Goal: Task Accomplishment & Management: Use online tool/utility

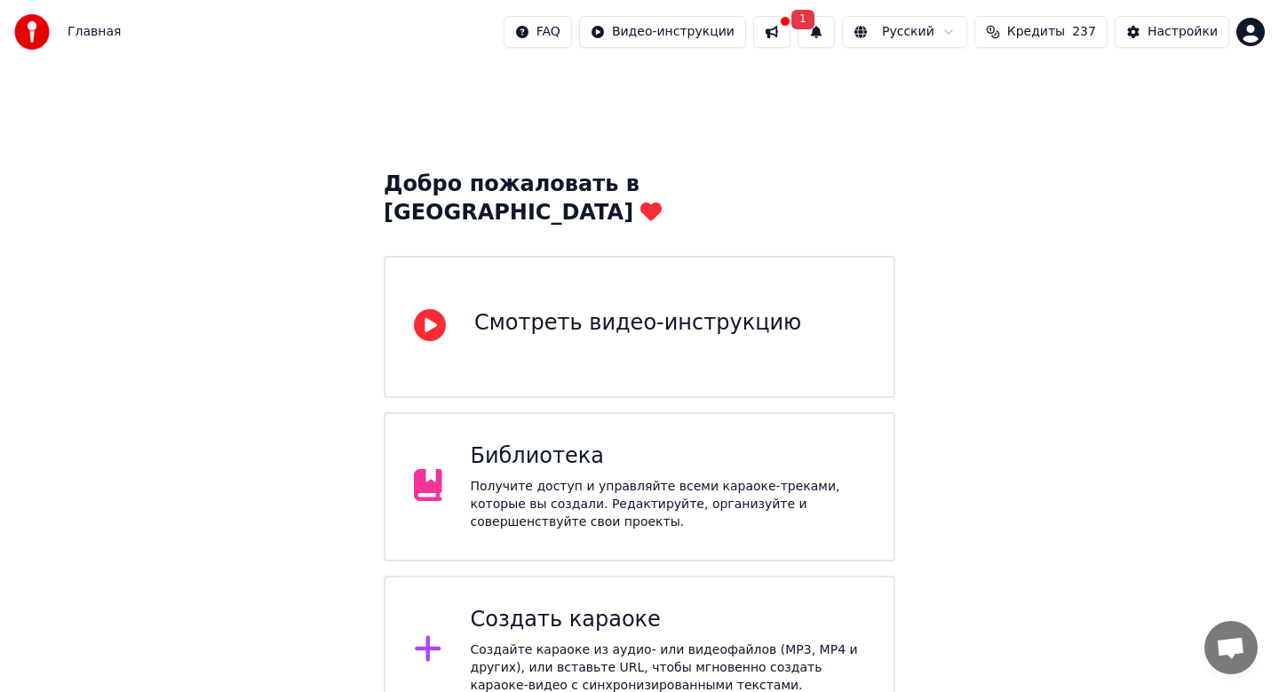
scroll to position [4, 0]
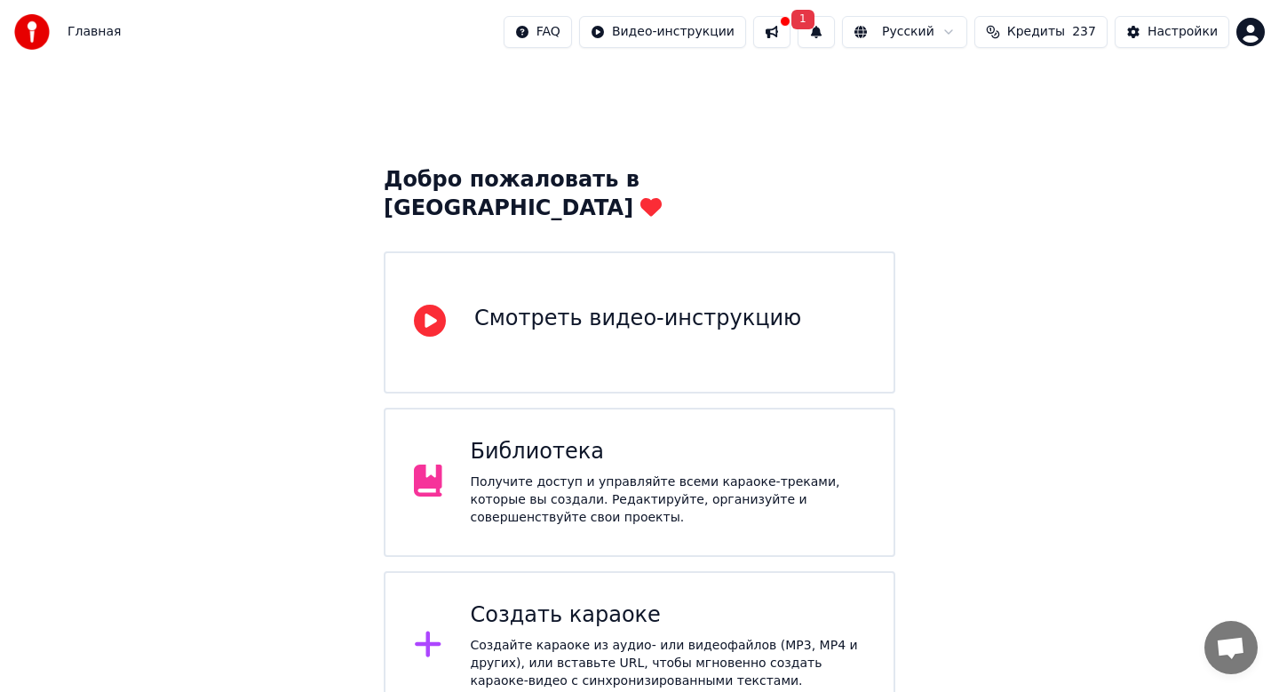
click at [622, 602] on div "Создать караоке" at bounding box center [668, 616] width 395 height 28
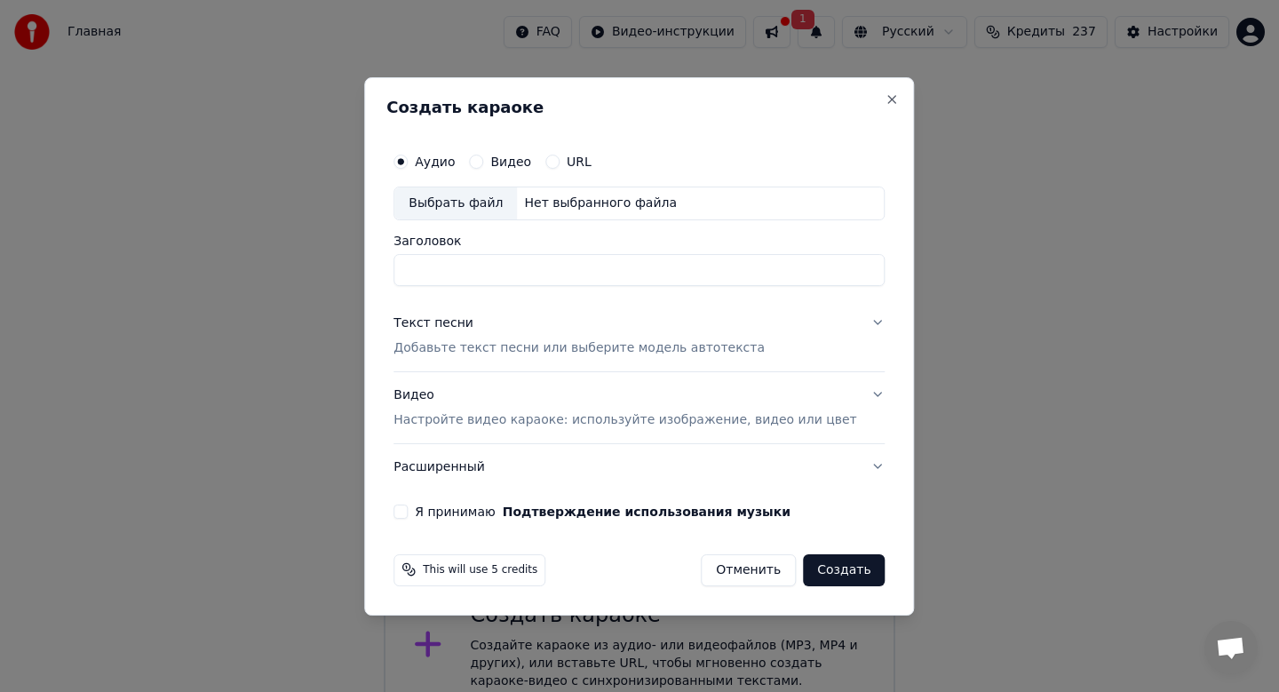
click at [504, 208] on div "Выбрать файл" at bounding box center [455, 203] width 123 height 32
type input "**********"
click at [566, 343] on p "Добавьте текст песни или выберите модель автотекста" at bounding box center [579, 348] width 371 height 18
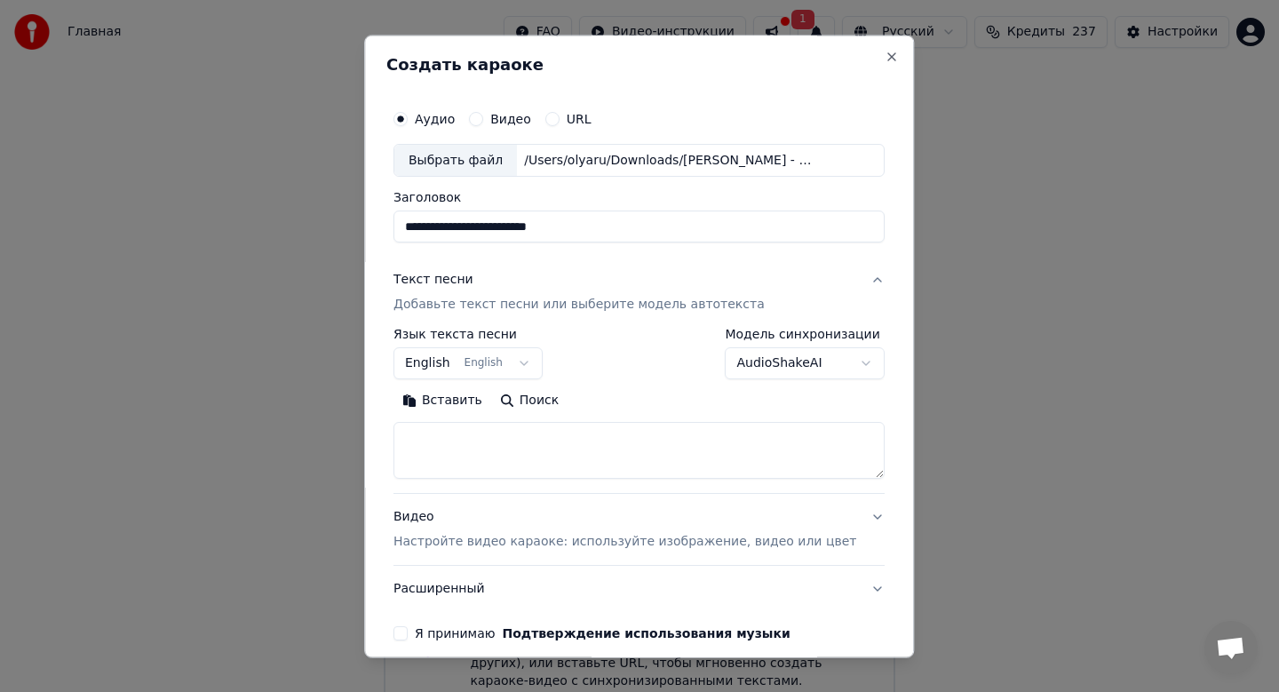
click at [466, 362] on button "English English" at bounding box center [468, 364] width 149 height 32
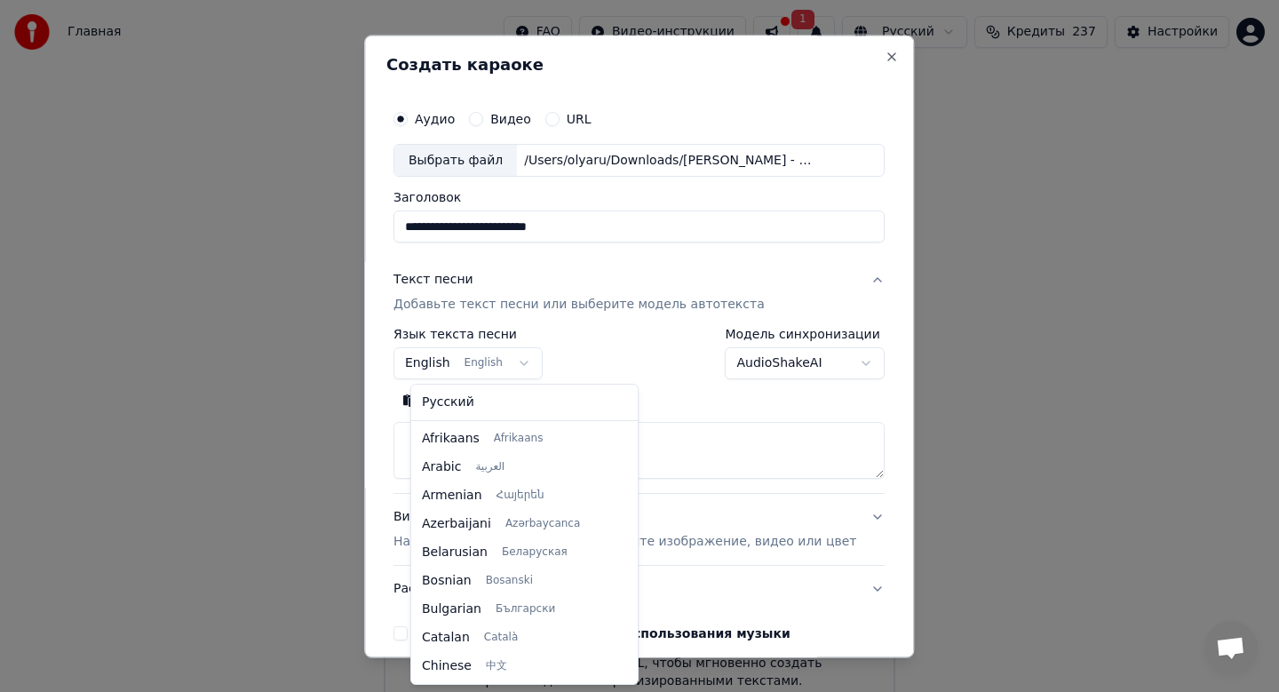
scroll to position [142, 0]
select select "**"
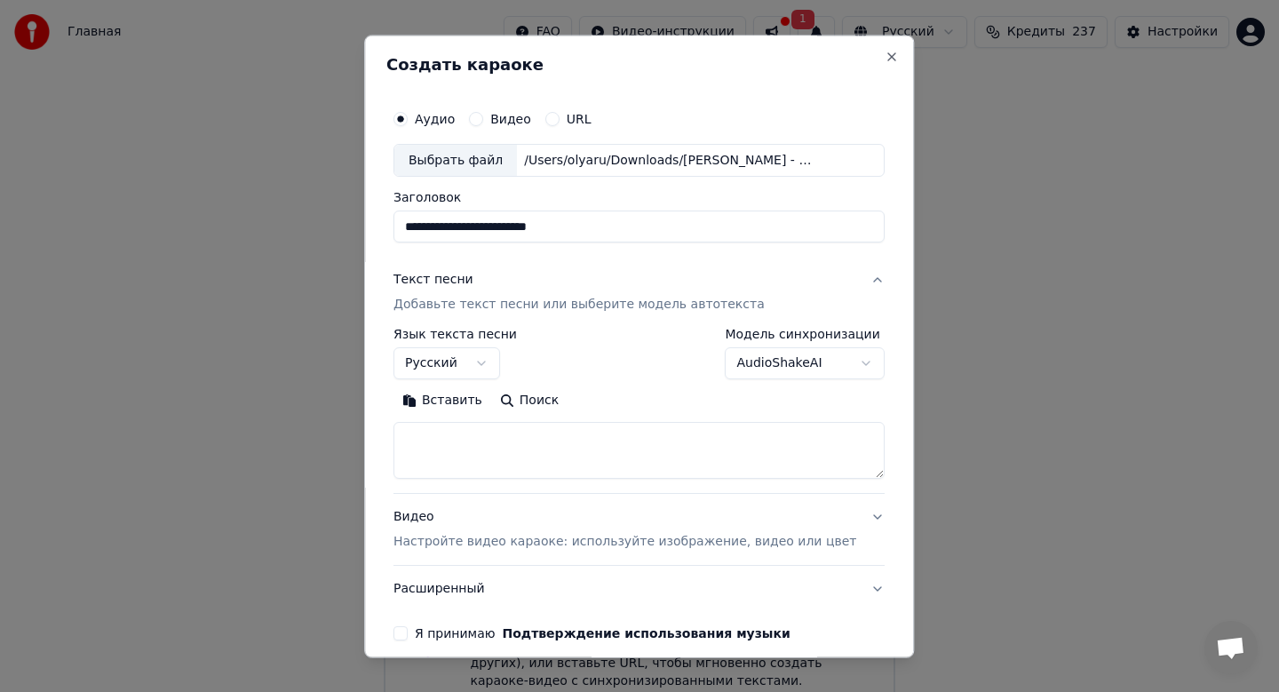
click at [458, 403] on button "Вставить" at bounding box center [443, 401] width 98 height 28
type textarea "**********"
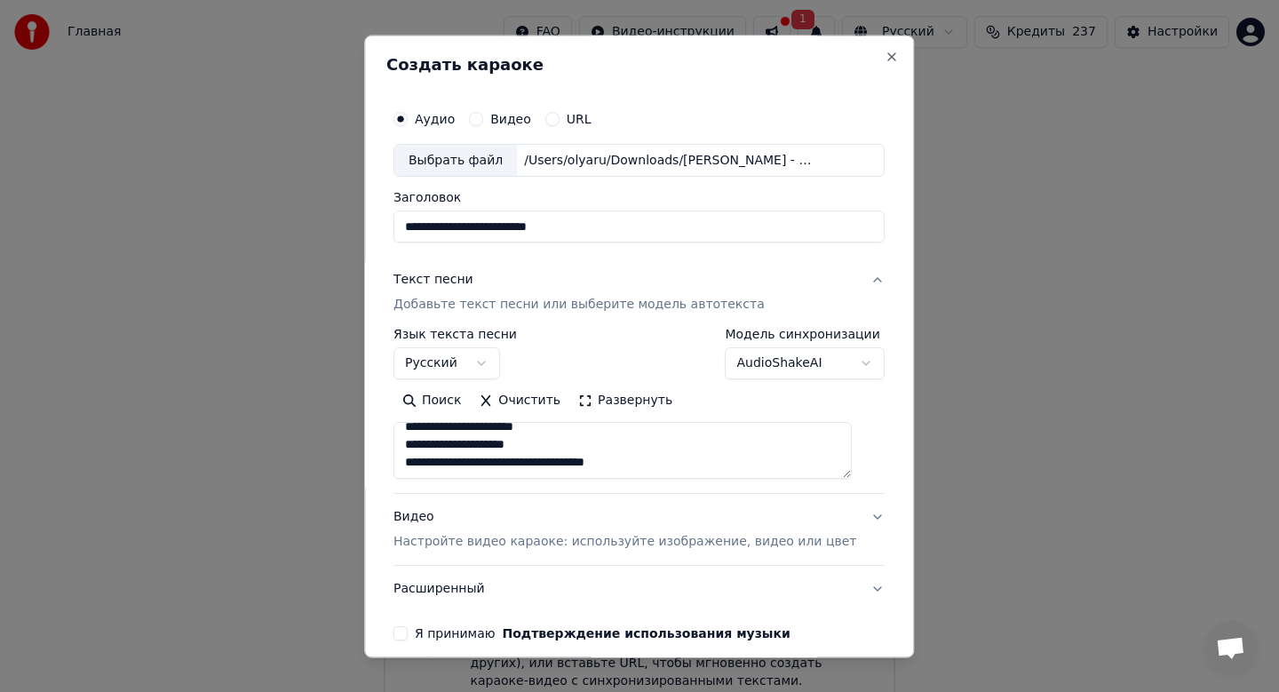
scroll to position [81, 0]
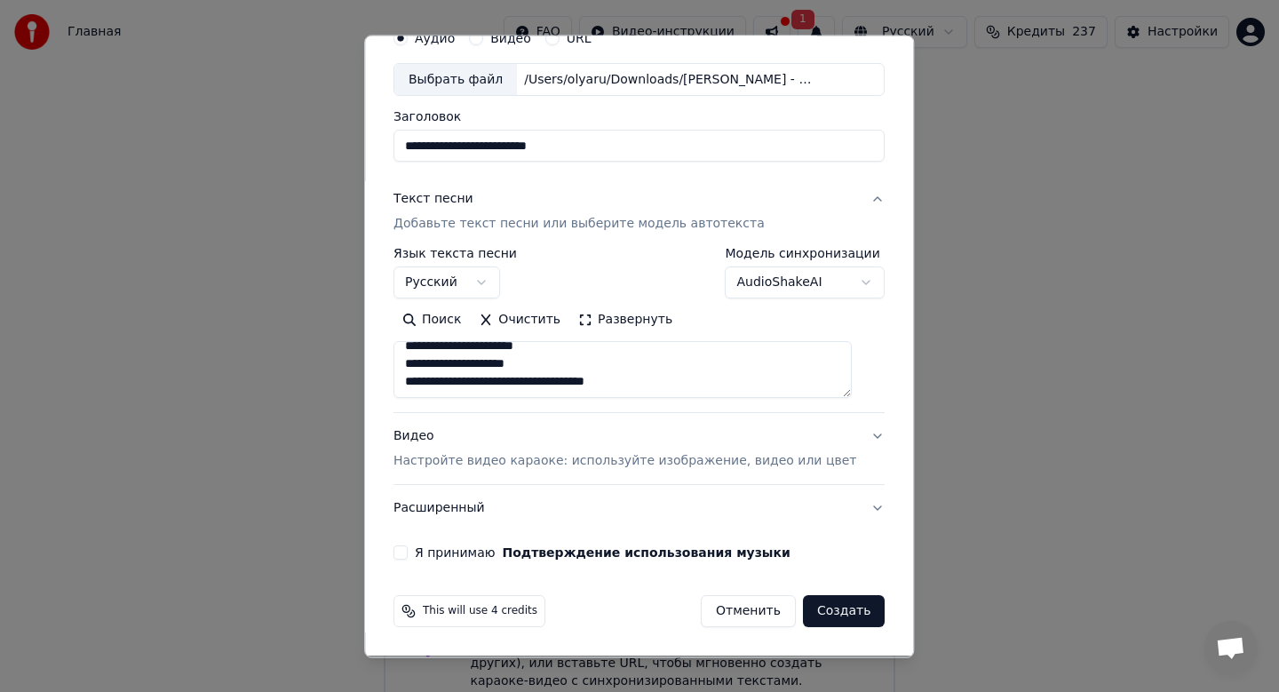
click at [557, 458] on p "Настройте видео караоке: используйте изображение, видео или цвет" at bounding box center [625, 462] width 463 height 18
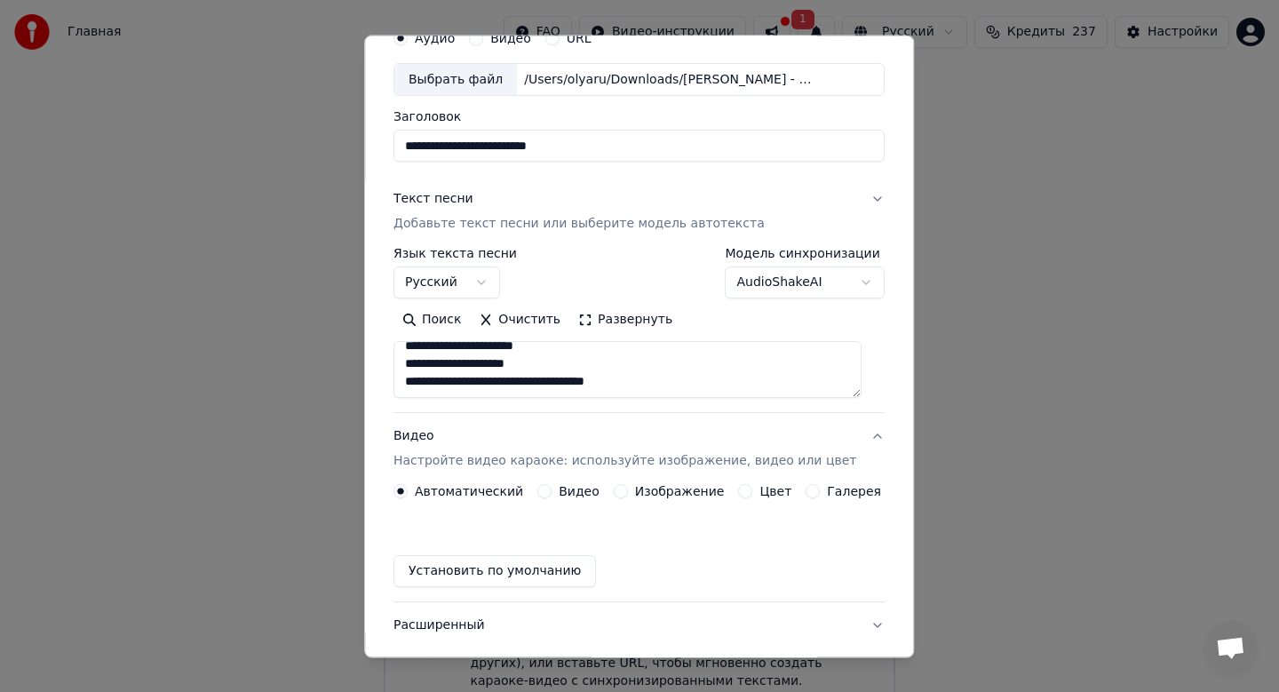
scroll to position [33, 0]
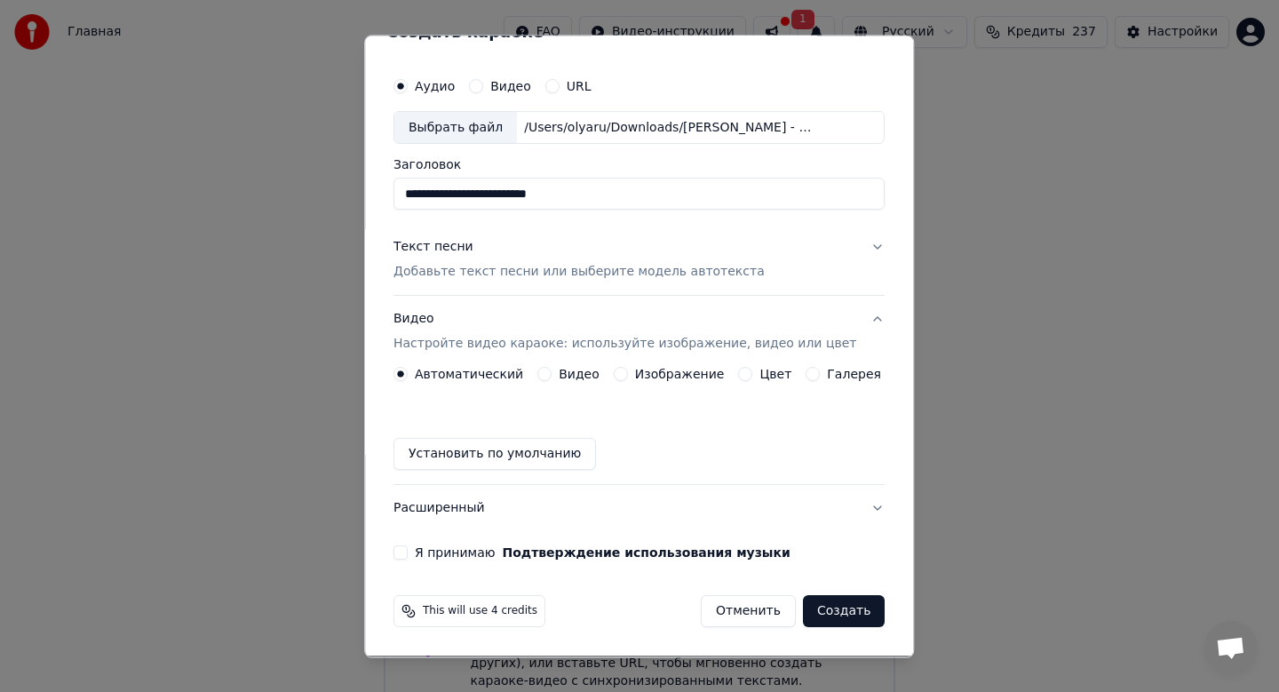
click at [646, 374] on label "Изображение" at bounding box center [680, 375] width 90 height 12
click at [628, 374] on button "Изображение" at bounding box center [621, 375] width 14 height 14
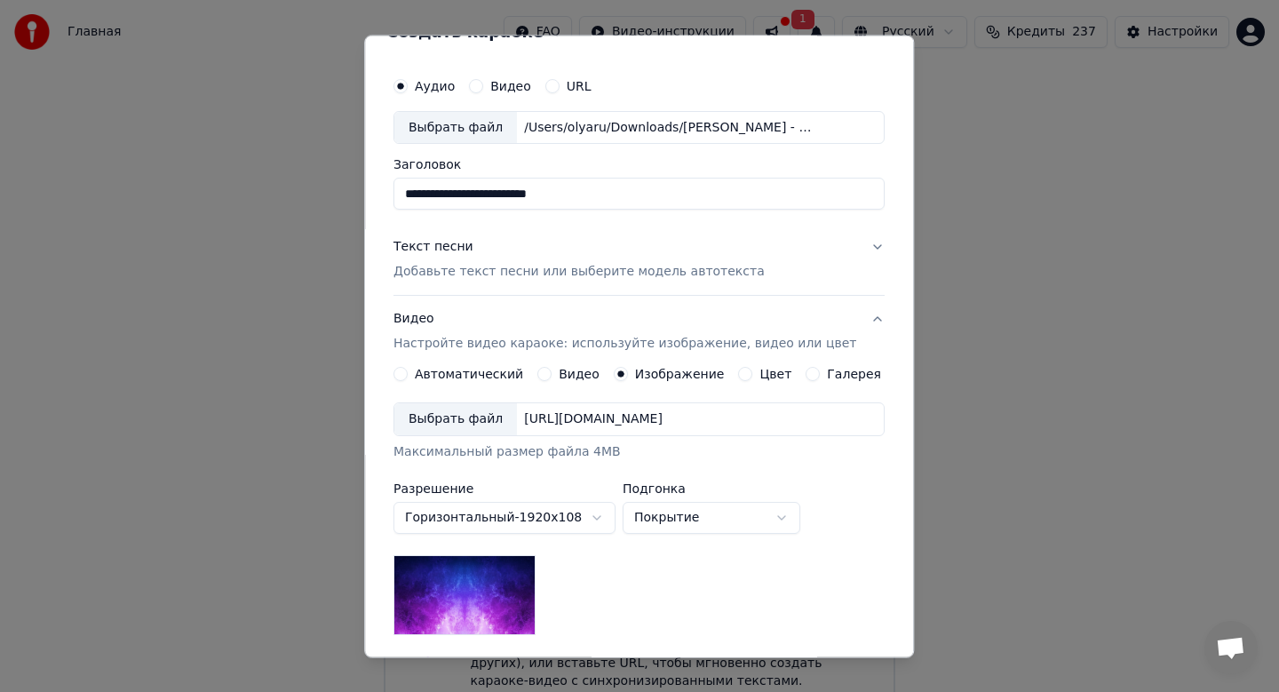
click at [464, 418] on div "Выбрать файл" at bounding box center [455, 420] width 123 height 32
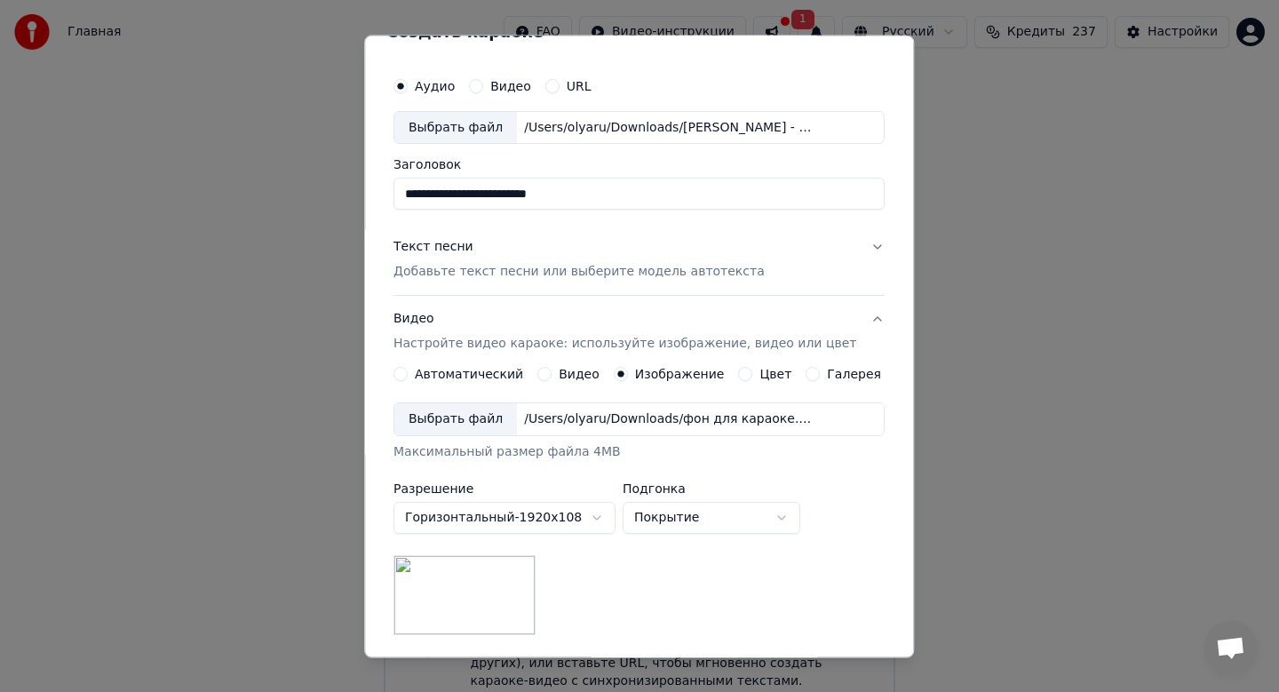
scroll to position [266, 0]
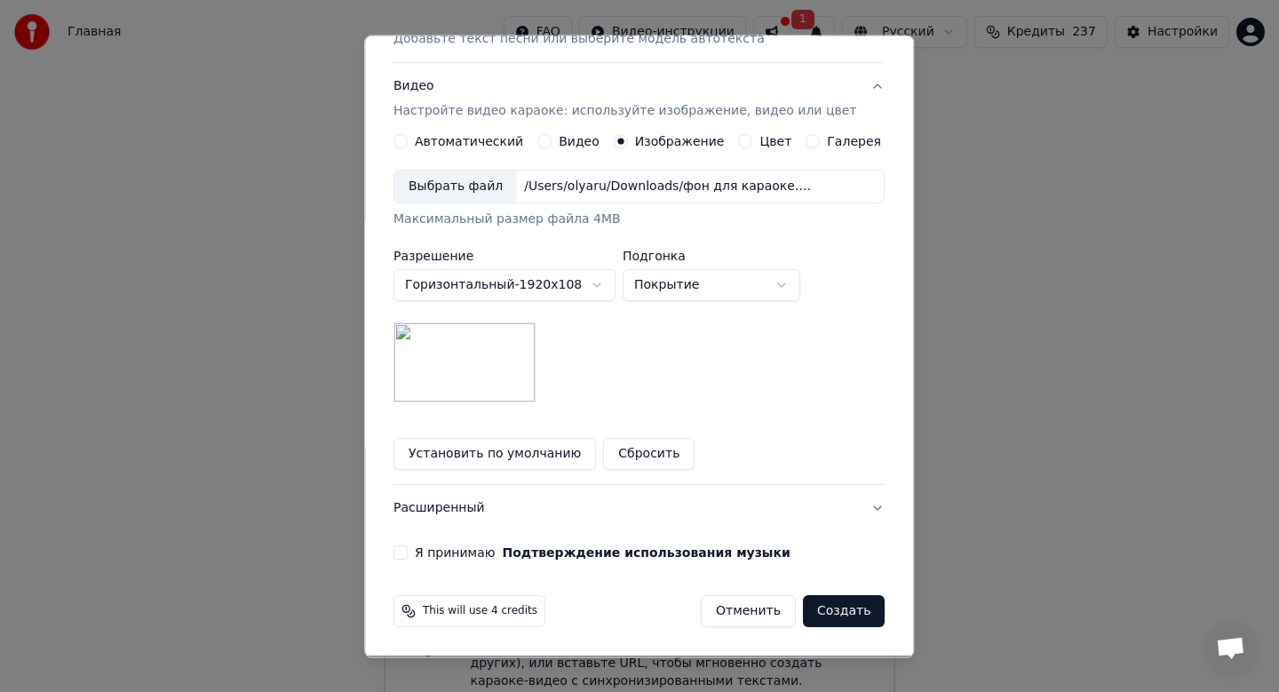
click at [408, 555] on button "Я принимаю Подтверждение использования музыки" at bounding box center [401, 553] width 14 height 14
click at [855, 610] on button "Создать" at bounding box center [844, 612] width 82 height 32
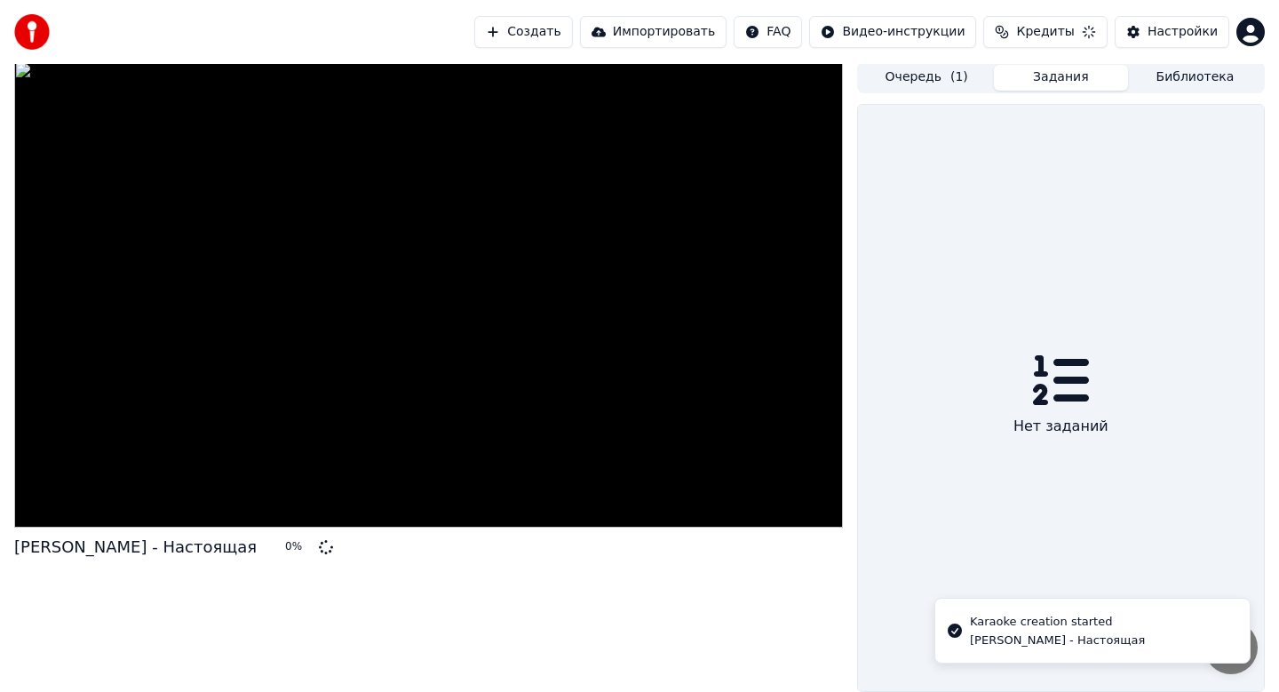
scroll to position [3, 0]
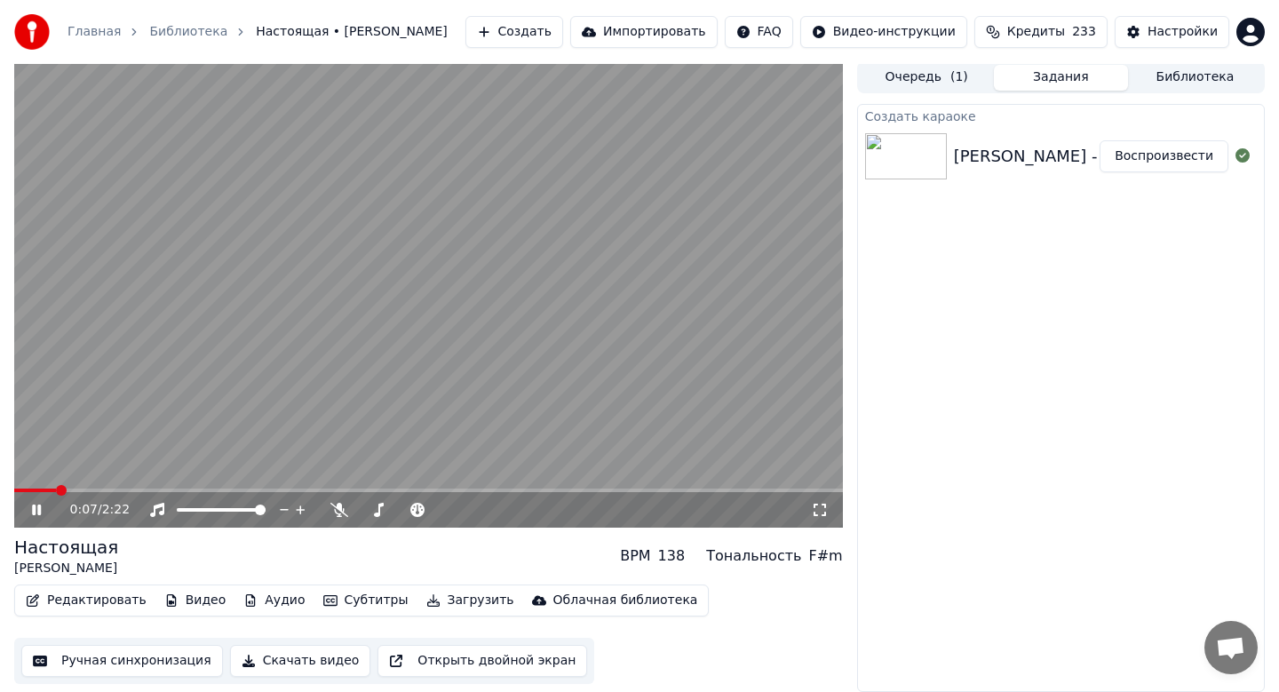
click at [344, 514] on icon at bounding box center [340, 510] width 18 height 14
click at [323, 657] on button "Скачать видео" at bounding box center [300, 661] width 141 height 32
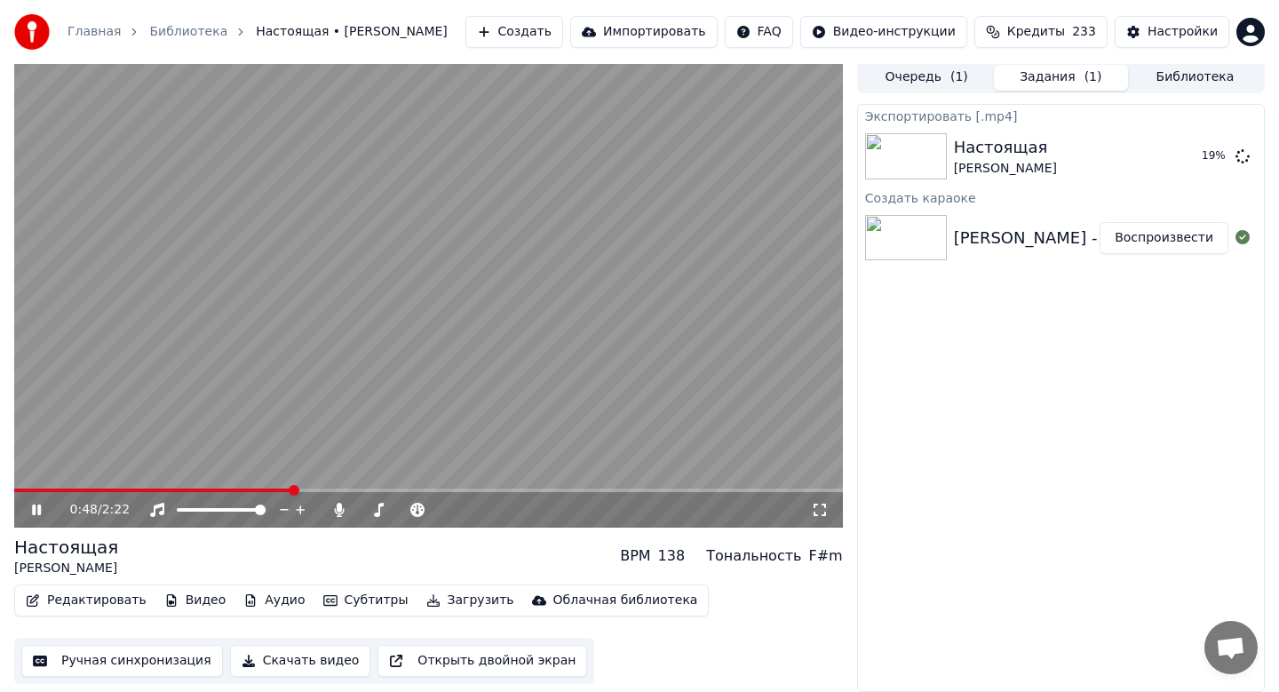
click at [585, 325] on video at bounding box center [428, 294] width 829 height 466
click at [1175, 158] on button "Показать" at bounding box center [1183, 156] width 92 height 32
click at [1204, 154] on button "Показать" at bounding box center [1183, 156] width 92 height 32
